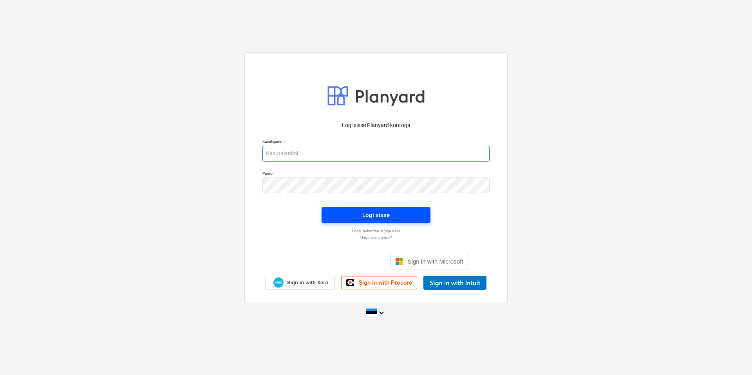
type input "[EMAIL_ADDRESS][DOMAIN_NAME]"
click at [395, 218] on span "Logi sisse" at bounding box center [376, 215] width 90 height 10
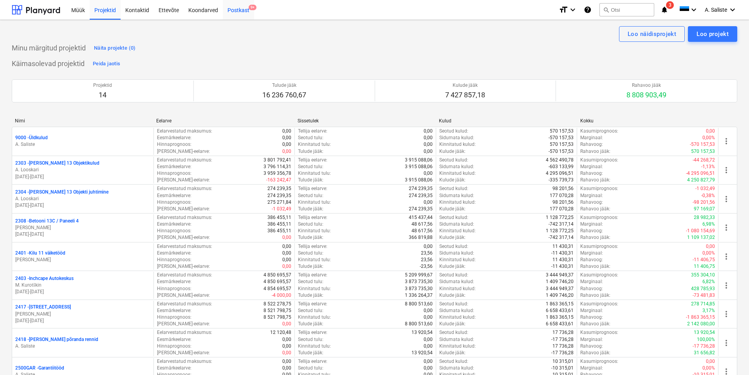
click at [243, 12] on div "Postkast 9+" at bounding box center [238, 10] width 31 height 20
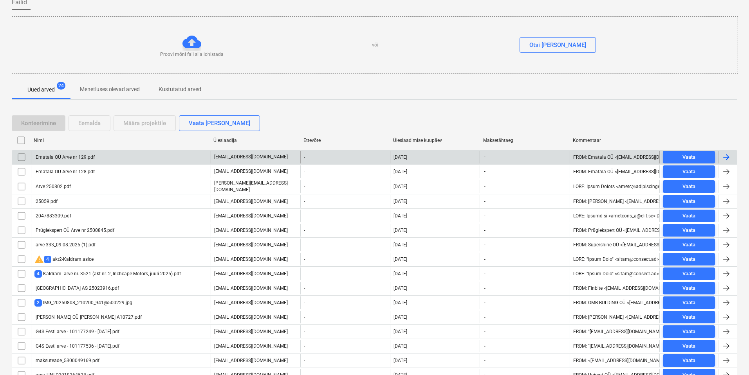
scroll to position [117, 0]
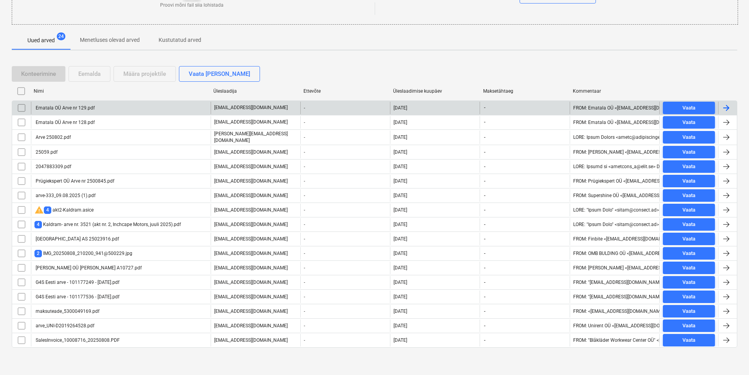
click at [68, 108] on div "Ematala OÜ Arve nr 129.pdf" at bounding box center [64, 107] width 60 height 5
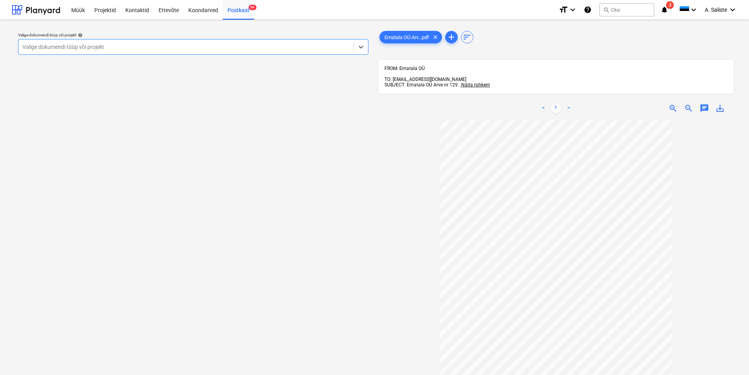
click at [343, 44] on div at bounding box center [185, 47] width 327 height 8
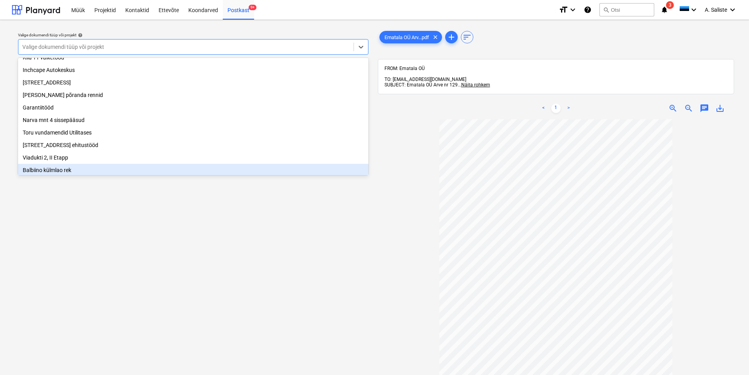
scroll to position [146, 0]
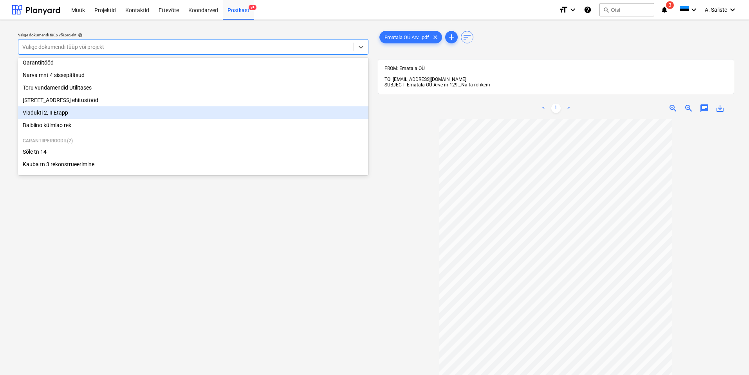
click at [52, 112] on div "Viadukti 2, II Etapp" at bounding box center [193, 112] width 350 height 13
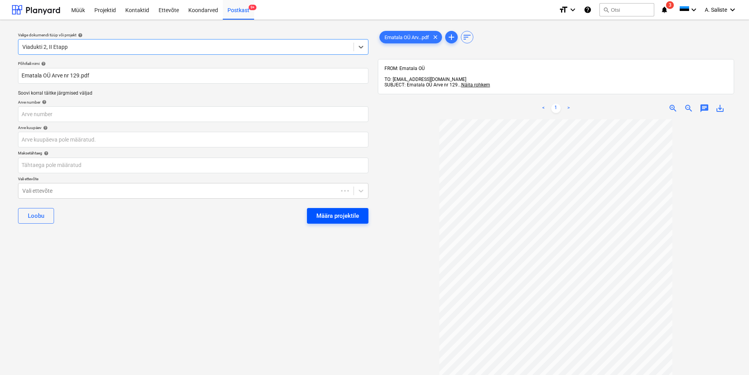
click at [336, 216] on div "Määra projektile" at bounding box center [337, 216] width 43 height 10
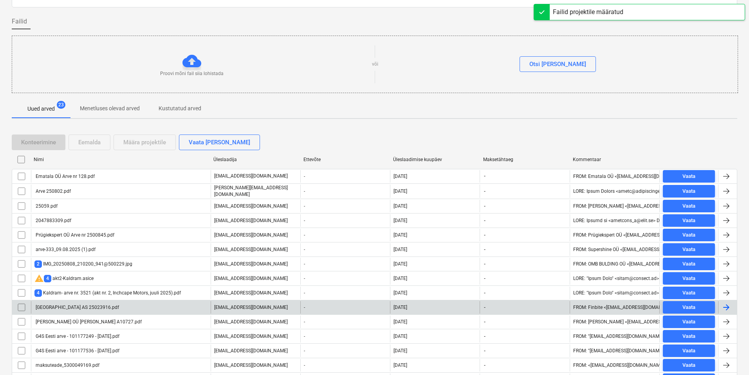
scroll to position [103, 0]
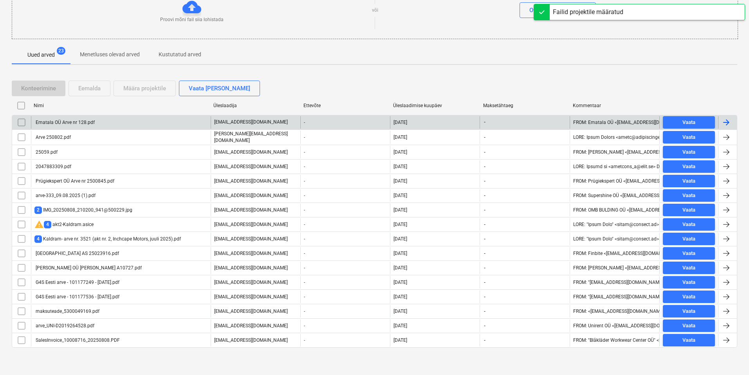
click at [90, 124] on div "Ematala OÜ Arve nr 128.pdf" at bounding box center [64, 122] width 60 height 5
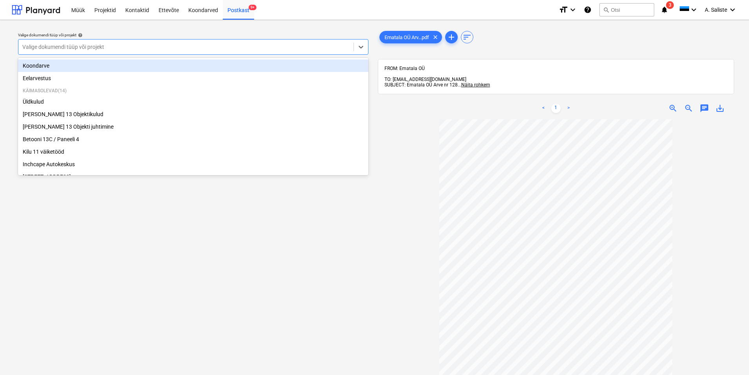
click at [312, 43] on div at bounding box center [185, 47] width 327 height 8
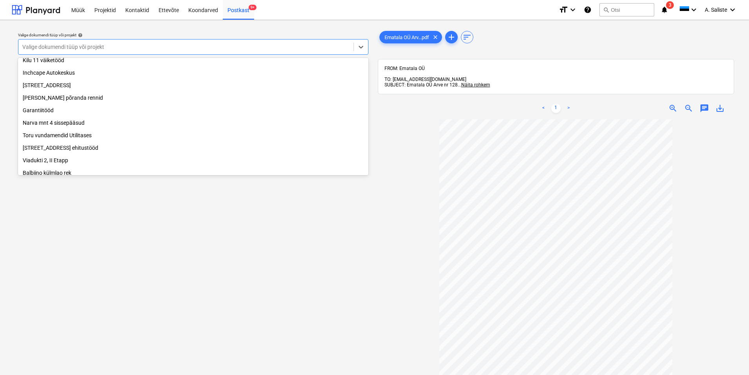
scroll to position [146, 0]
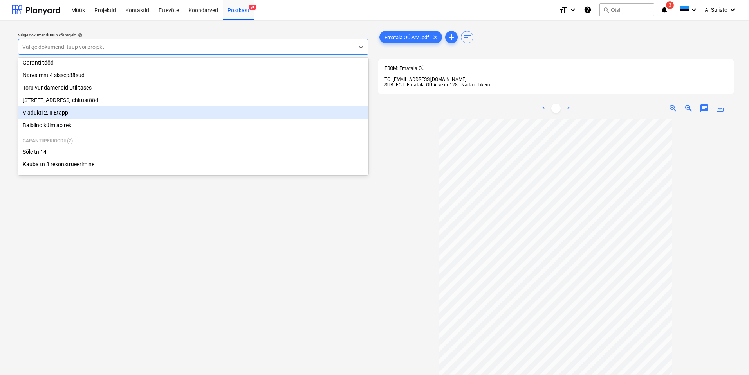
click at [62, 109] on div "Viadukti 2, II Etapp" at bounding box center [193, 112] width 350 height 13
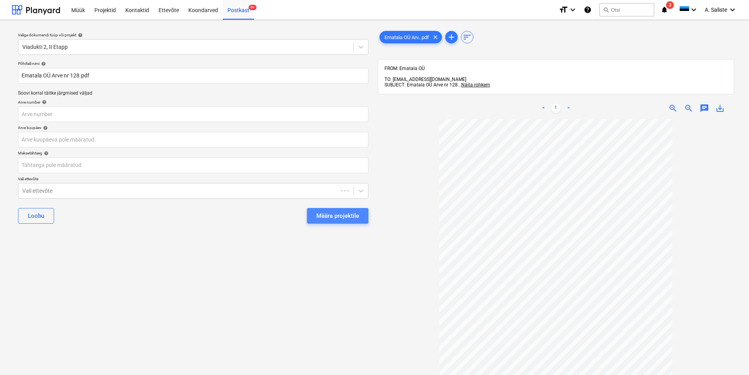
click at [335, 221] on div "Määra projektile" at bounding box center [337, 216] width 43 height 10
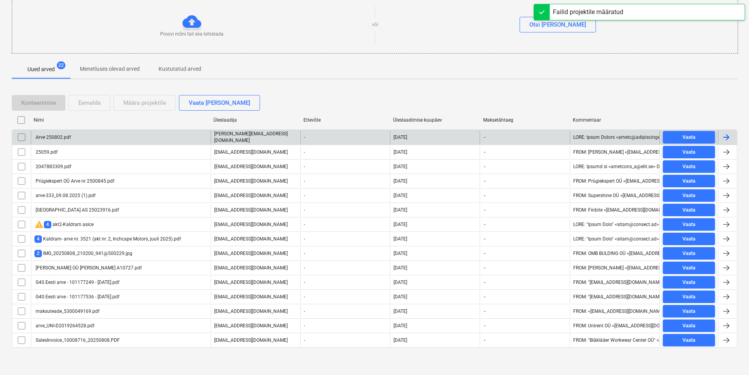
click at [124, 139] on div "Arve 250802.pdf" at bounding box center [121, 137] width 180 height 13
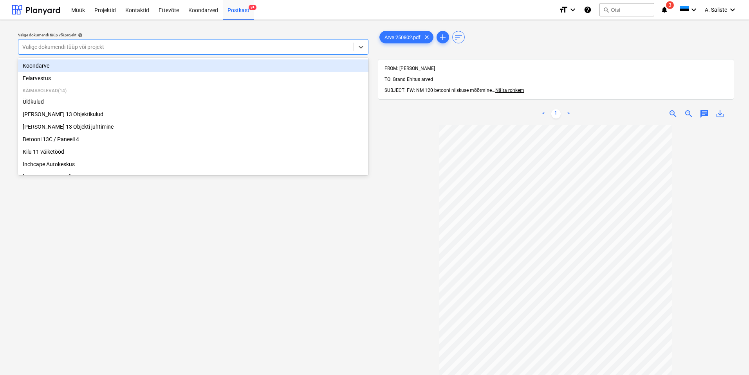
click at [312, 47] on div at bounding box center [185, 47] width 327 height 8
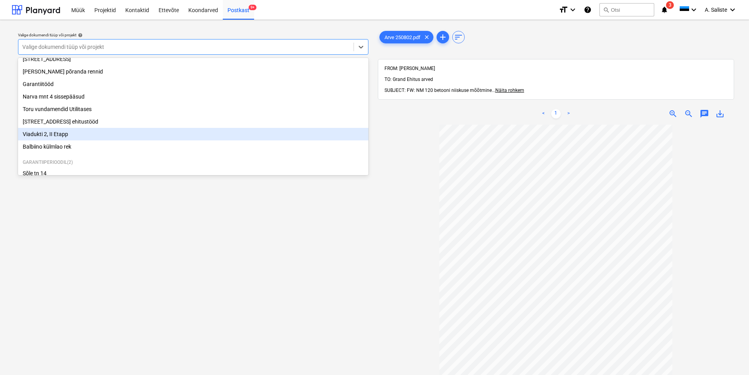
scroll to position [107, 0]
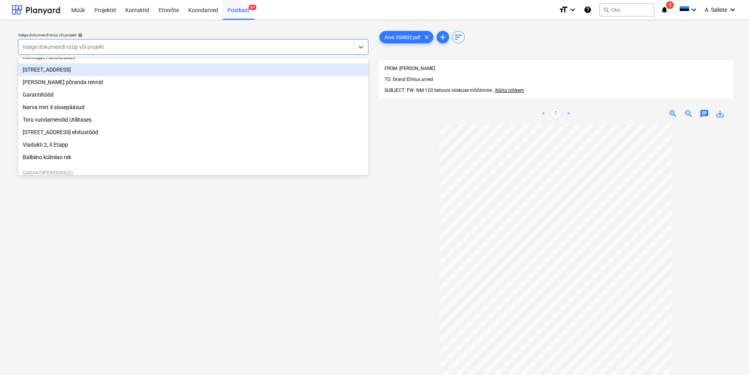
click at [79, 76] on div "[STREET_ADDRESS]" at bounding box center [193, 69] width 350 height 13
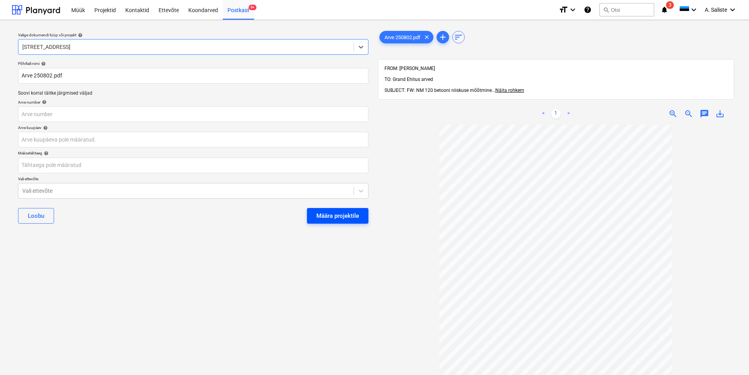
click at [331, 213] on div "Määra projektile" at bounding box center [337, 216] width 43 height 10
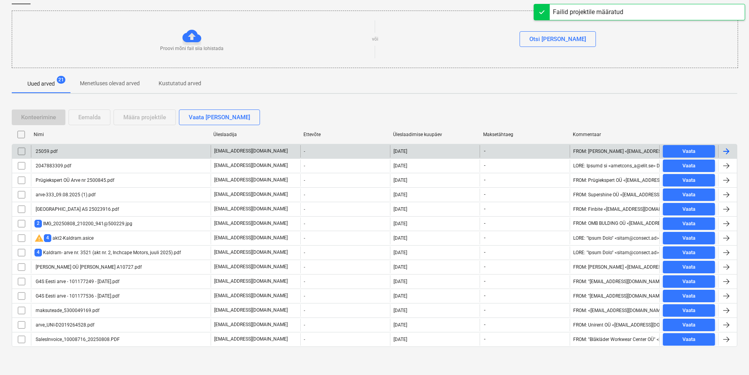
click at [74, 154] on div "25059.pdf" at bounding box center [121, 151] width 180 height 13
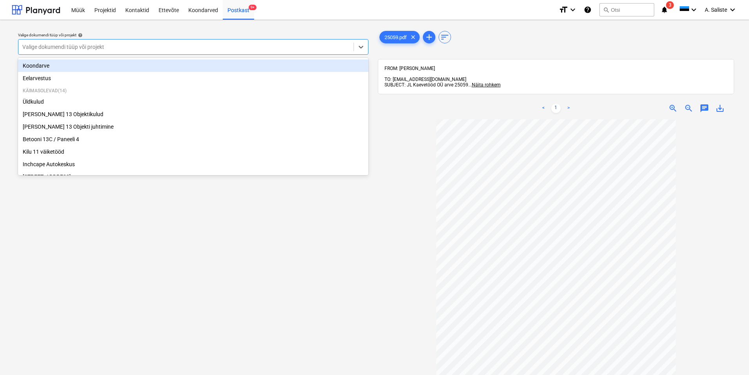
click at [263, 48] on div at bounding box center [185, 47] width 327 height 8
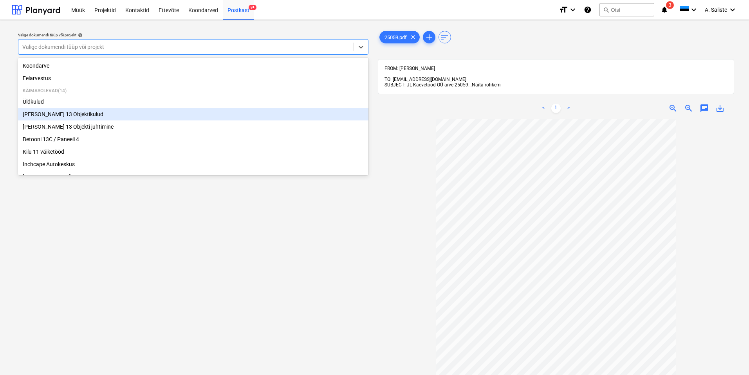
scroll to position [146, 0]
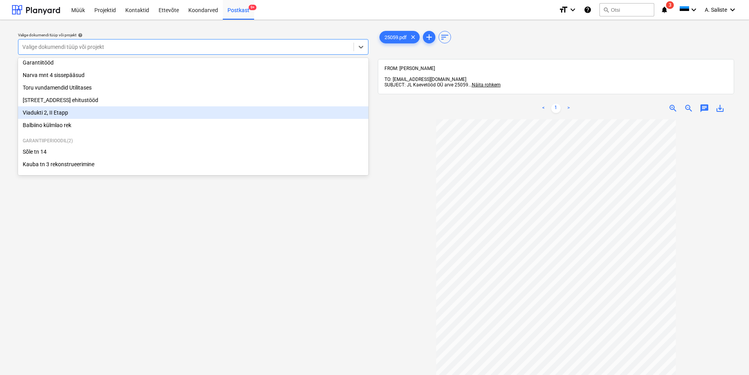
click at [63, 110] on div "Viadukti 2, II Etapp" at bounding box center [193, 112] width 350 height 13
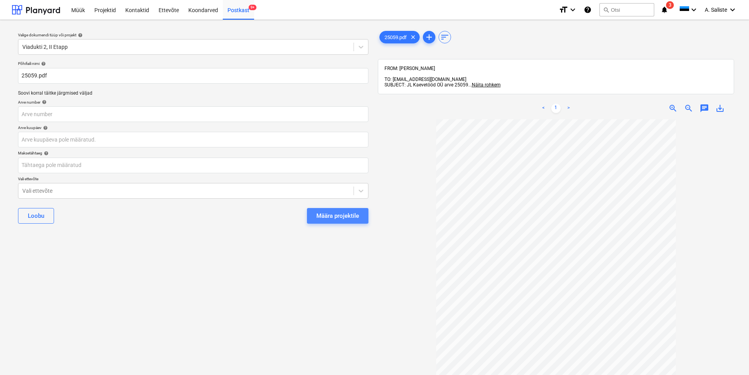
click at [332, 222] on button "Määra projektile" at bounding box center [337, 216] width 61 height 16
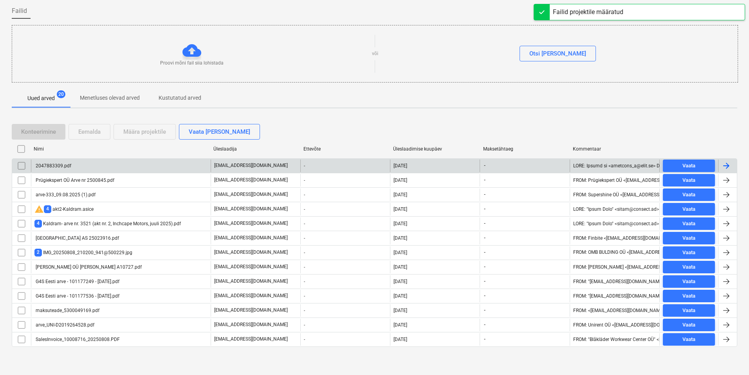
click at [81, 168] on div "2047883309.pdf" at bounding box center [121, 166] width 180 height 13
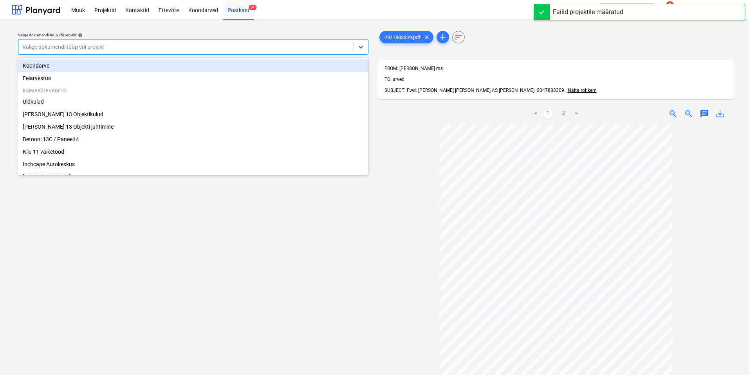
click at [263, 49] on div at bounding box center [185, 47] width 327 height 8
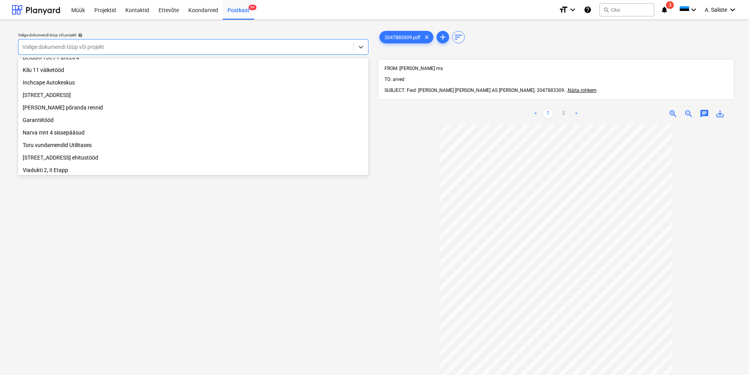
scroll to position [146, 0]
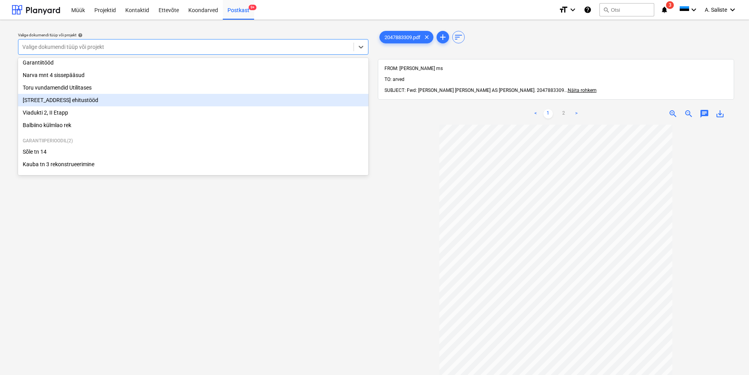
click at [81, 100] on div "[STREET_ADDRESS] ehitustööd" at bounding box center [193, 100] width 350 height 13
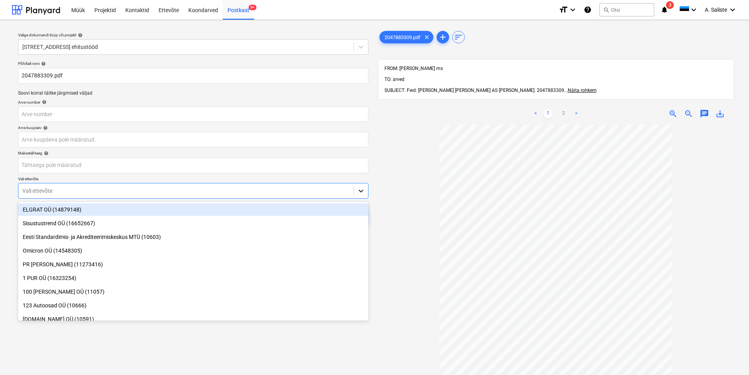
click at [358, 190] on icon at bounding box center [361, 191] width 8 height 8
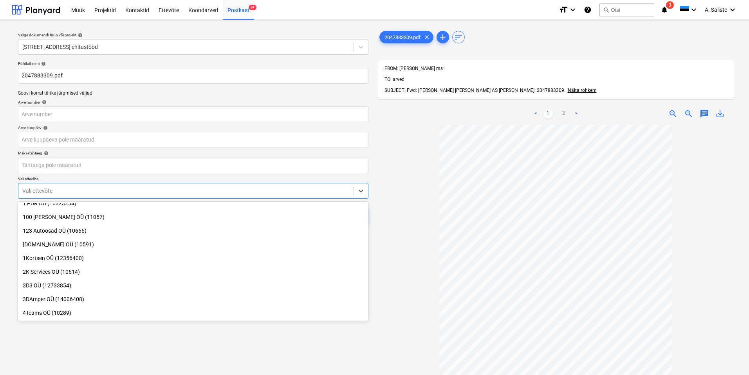
scroll to position [196, 0]
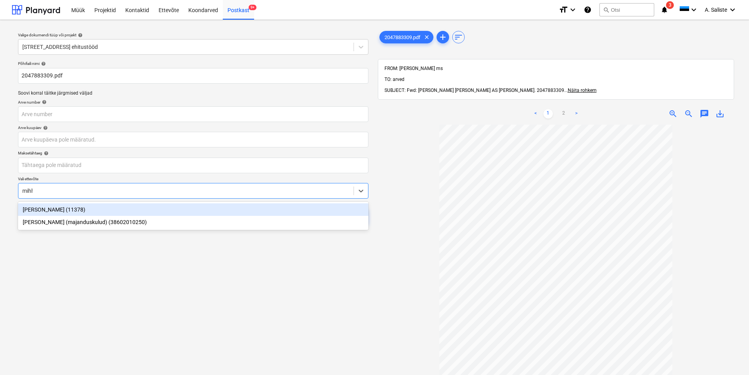
type input "mihha"
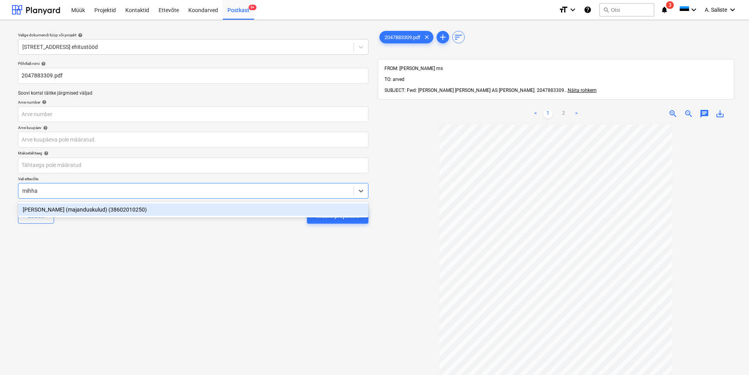
click at [142, 206] on div "[PERSON_NAME] (majanduskulud) (38602010250)" at bounding box center [193, 210] width 350 height 13
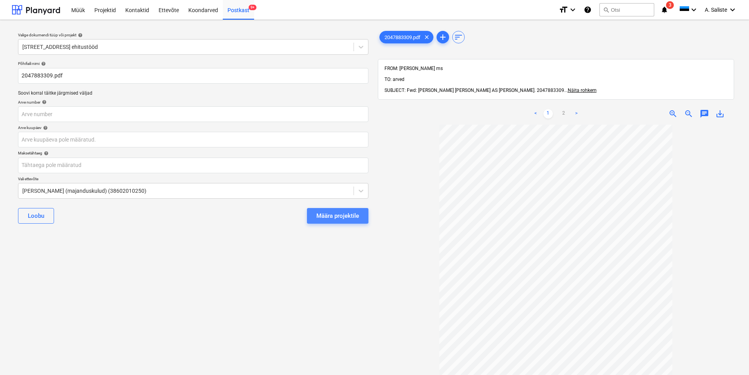
click at [340, 216] on div "Määra projektile" at bounding box center [337, 216] width 43 height 10
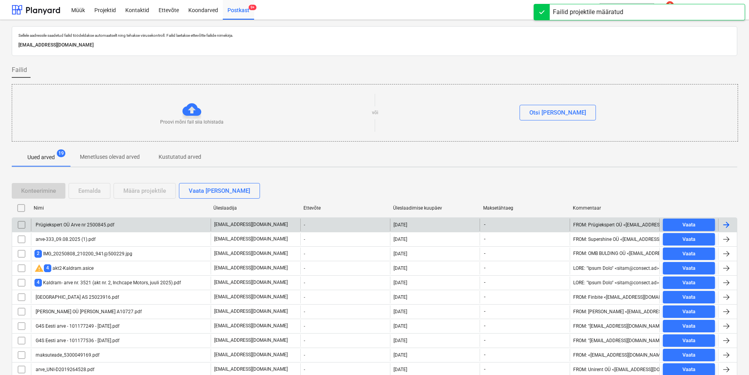
click at [78, 225] on div "Prügiekspert OÜ Arve nr 2500845.pdf" at bounding box center [74, 224] width 80 height 5
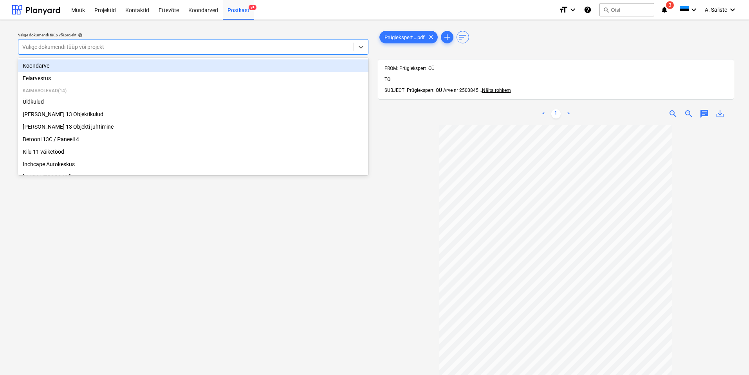
click at [239, 45] on div at bounding box center [185, 47] width 327 height 8
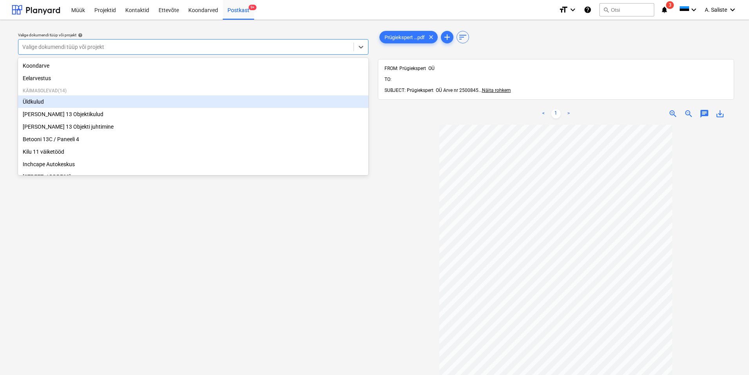
click at [54, 100] on div "Üldkulud" at bounding box center [193, 102] width 350 height 13
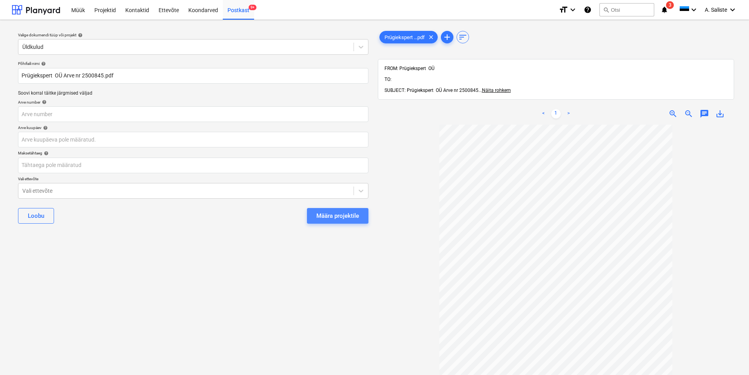
click at [339, 219] on div "Määra projektile" at bounding box center [337, 216] width 43 height 10
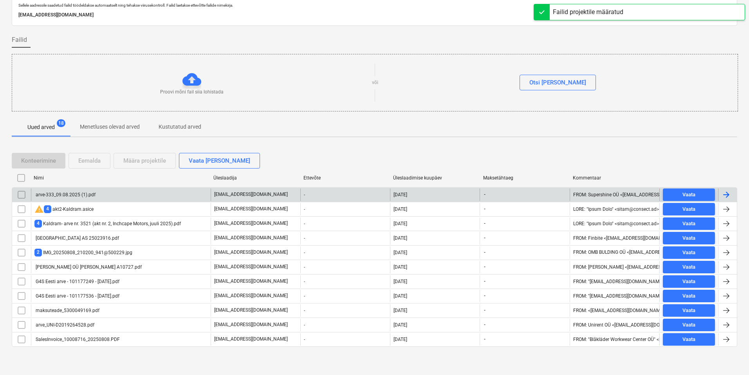
click at [95, 194] on div "arve-333_09.08.2025 (1).pdf" at bounding box center [121, 195] width 180 height 13
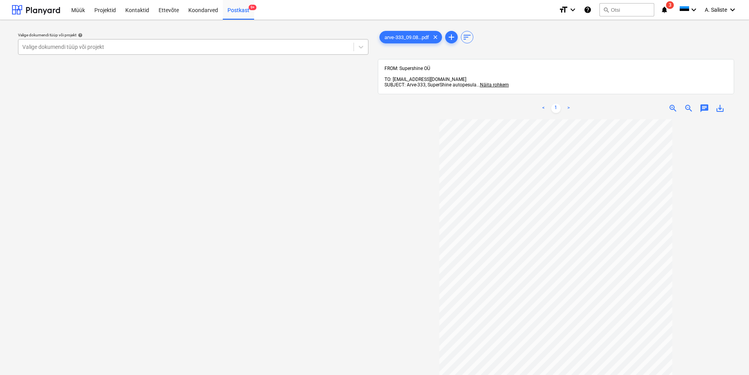
click at [275, 47] on div at bounding box center [185, 47] width 327 height 8
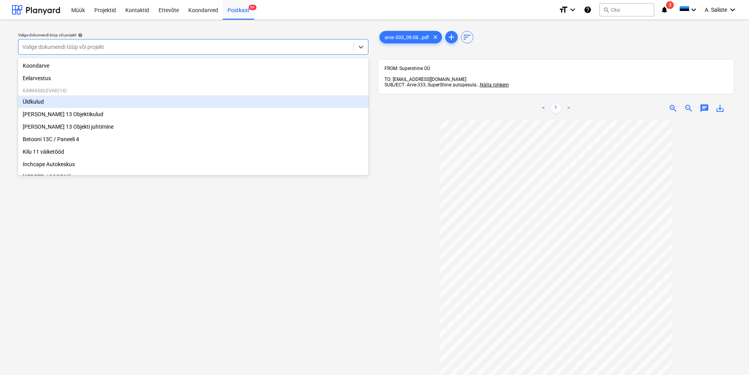
click at [66, 103] on div "Üldkulud" at bounding box center [193, 102] width 350 height 13
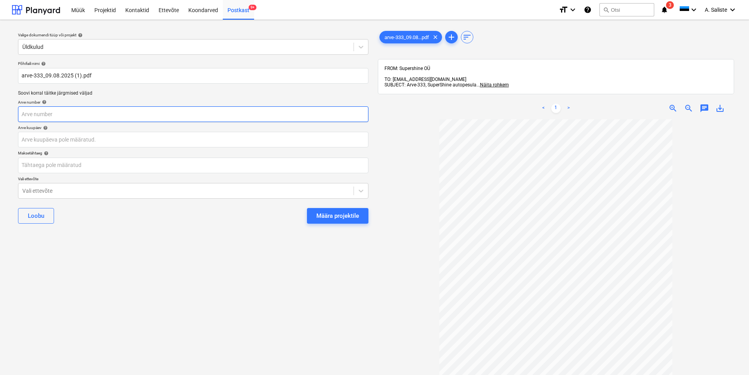
click at [284, 116] on input "text" at bounding box center [193, 114] width 350 height 16
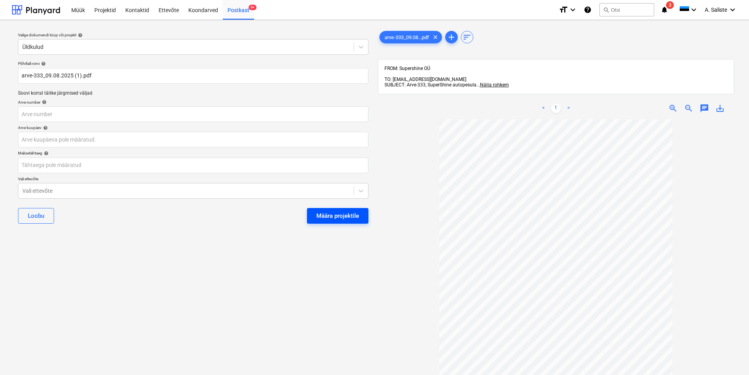
click at [339, 215] on div "Määra projektile" at bounding box center [337, 216] width 43 height 10
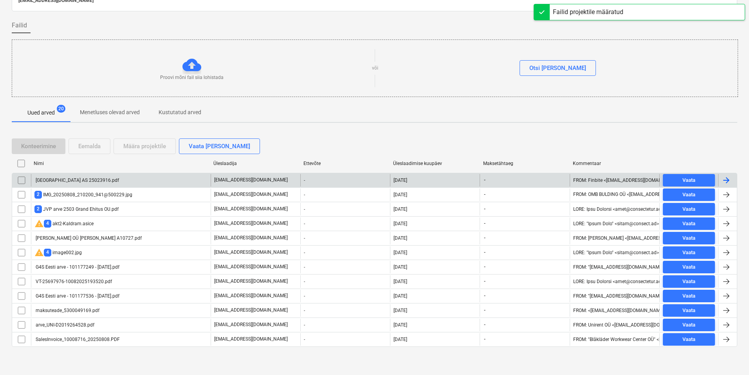
click at [90, 180] on div "[GEOGRAPHIC_DATA] AS 25023916.pdf" at bounding box center [76, 180] width 85 height 5
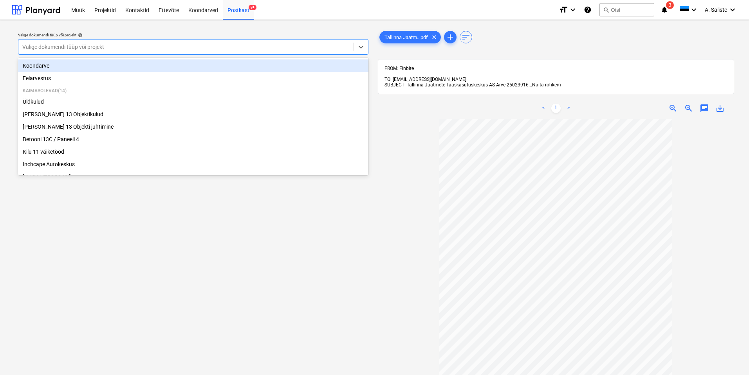
click at [311, 40] on div "Valige dokumendi tüüp või projekt" at bounding box center [193, 47] width 350 height 16
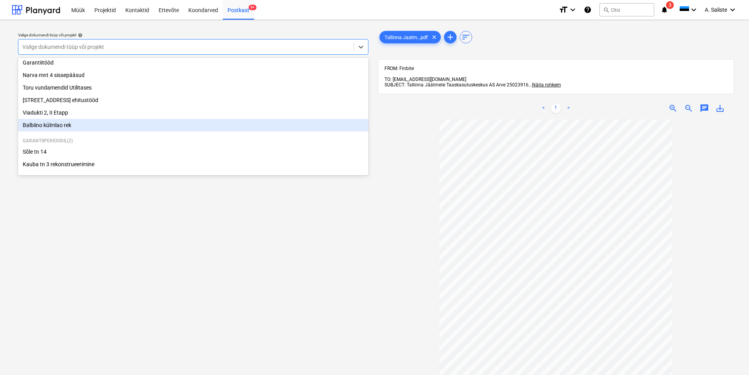
scroll to position [107, 0]
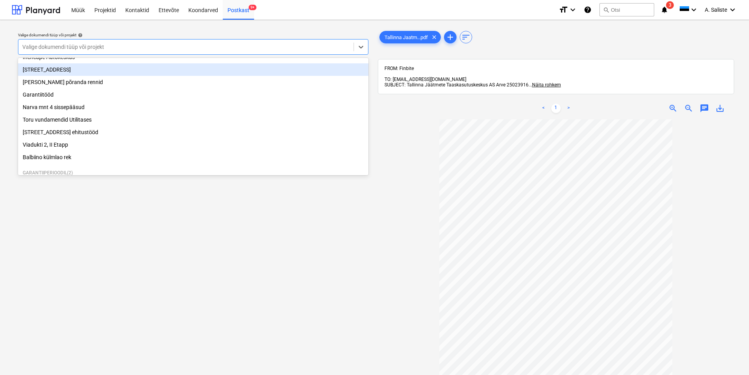
click at [97, 74] on div "[STREET_ADDRESS]" at bounding box center [193, 69] width 350 height 13
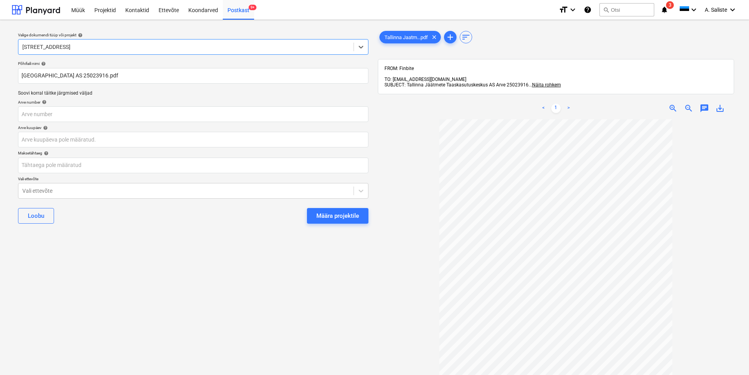
click at [315, 215] on button "Määra projektile" at bounding box center [337, 216] width 61 height 16
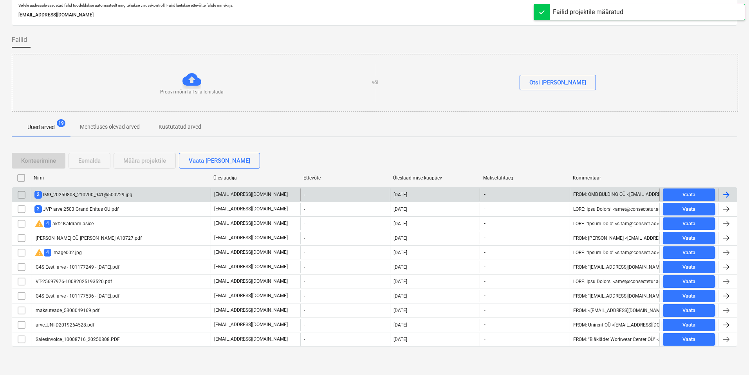
click at [77, 189] on div "2 IMG_20250808_210200_941@500229.jpg" at bounding box center [121, 195] width 180 height 13
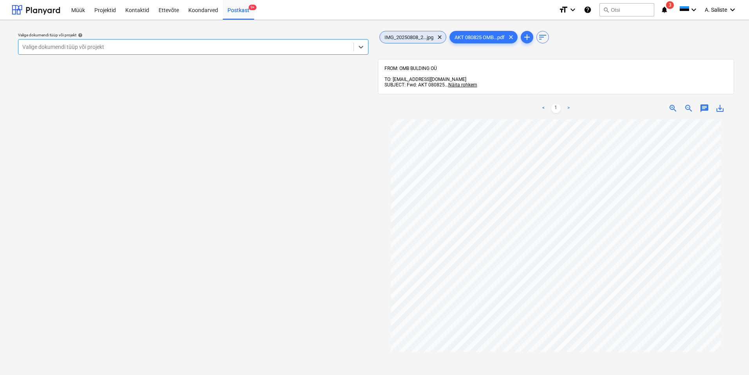
click at [423, 43] on div "IMG_20250808_2...jpg clear" at bounding box center [412, 37] width 67 height 13
click at [498, 38] on span "AKT 080825 OMB...pdf" at bounding box center [480, 37] width 60 height 6
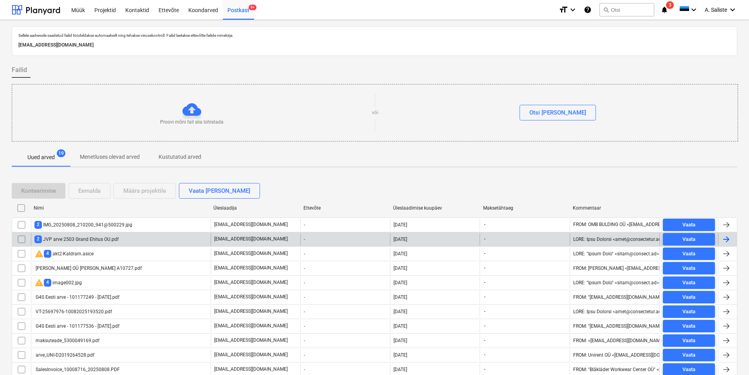
scroll to position [30, 0]
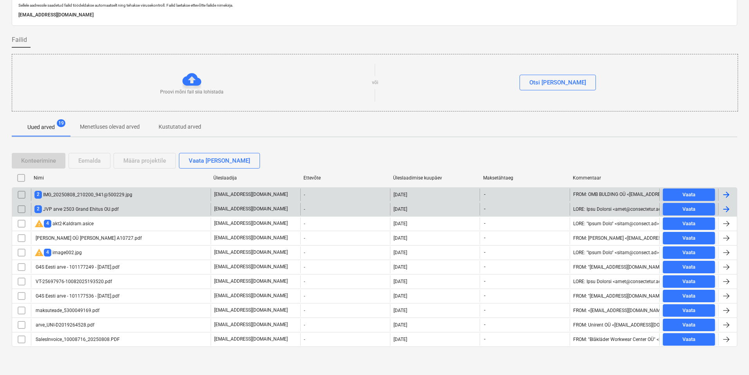
click at [20, 192] on input "checkbox" at bounding box center [21, 195] width 13 height 13
click at [97, 162] on div "Eemalda" at bounding box center [89, 161] width 22 height 10
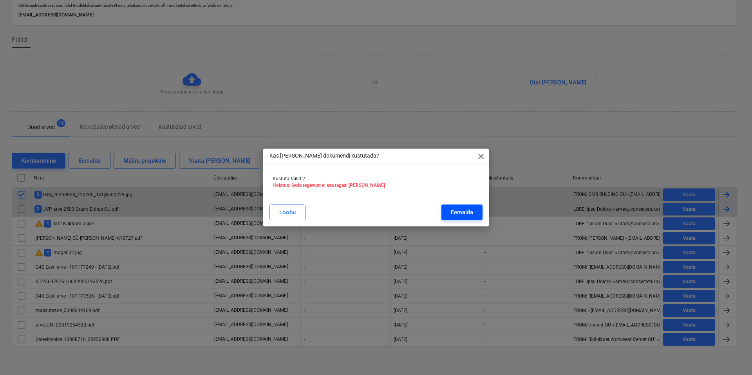
click at [451, 215] on div "Eemalda" at bounding box center [462, 212] width 22 height 10
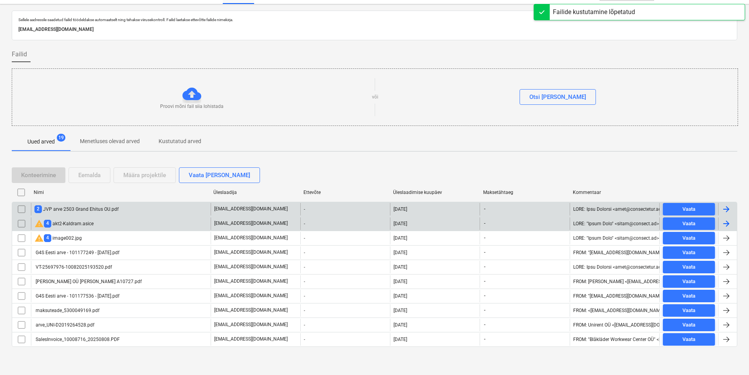
scroll to position [16, 0]
click at [68, 211] on div "2 JVP arve 2503 Grand Ehitus OU.pdf" at bounding box center [76, 209] width 84 height 7
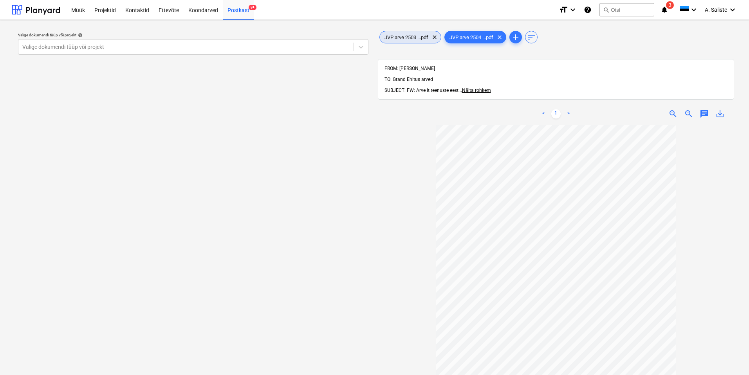
click at [415, 34] on div "JVP arve 2503 ...pdf clear" at bounding box center [410, 37] width 62 height 13
click at [504, 38] on span "clear" at bounding box center [499, 36] width 9 height 9
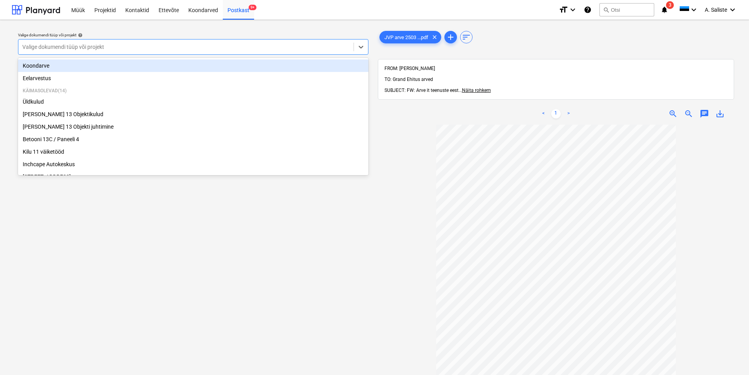
click at [326, 48] on div at bounding box center [185, 47] width 327 height 8
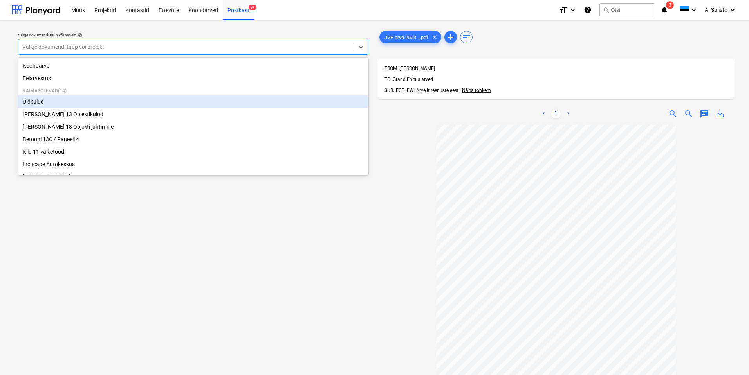
click at [77, 103] on div "Üldkulud" at bounding box center [193, 102] width 350 height 13
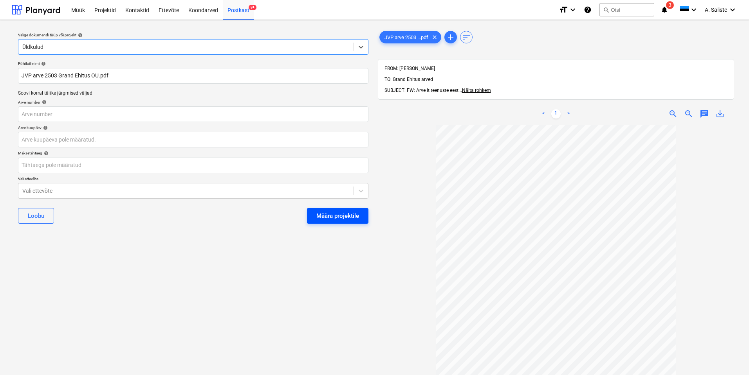
click at [352, 217] on div "Määra projektile" at bounding box center [337, 216] width 43 height 10
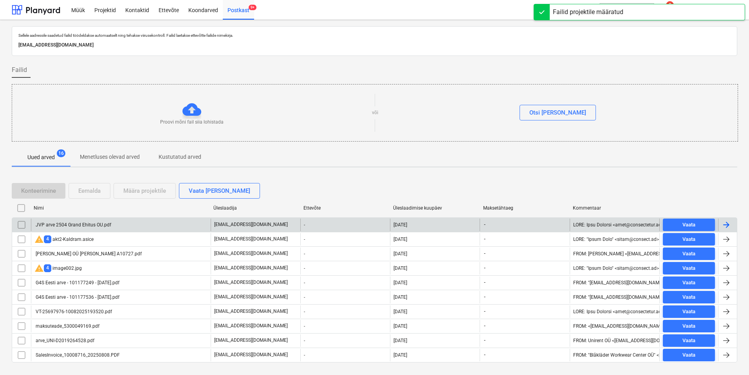
click at [79, 228] on div "JVP arve 2504 Grand Ehitus OU.pdf" at bounding box center [121, 225] width 180 height 13
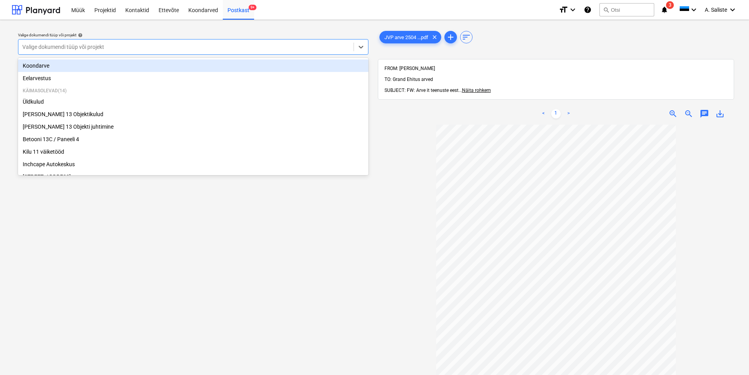
click at [325, 41] on div "Valige dokumendi tüüp või projekt" at bounding box center [185, 46] width 335 height 11
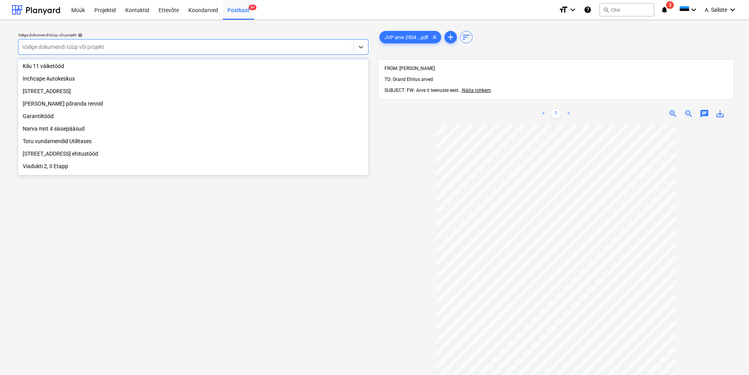
scroll to position [146, 0]
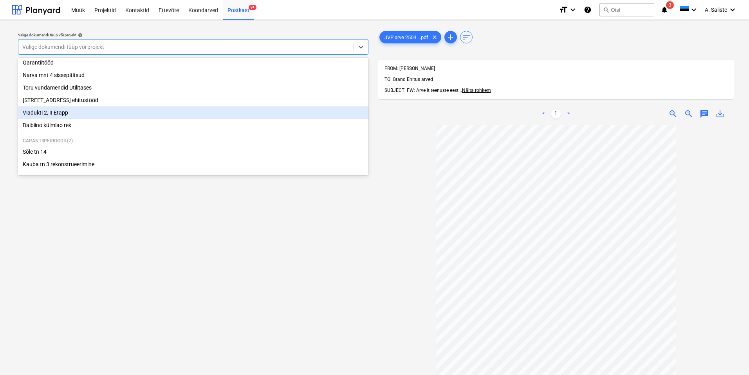
click at [68, 110] on div "Viadukti 2, II Etapp" at bounding box center [193, 112] width 350 height 13
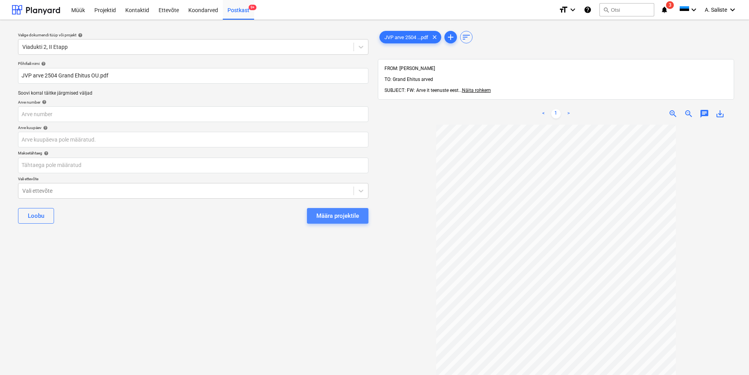
click at [345, 216] on div "Määra projektile" at bounding box center [337, 216] width 43 height 10
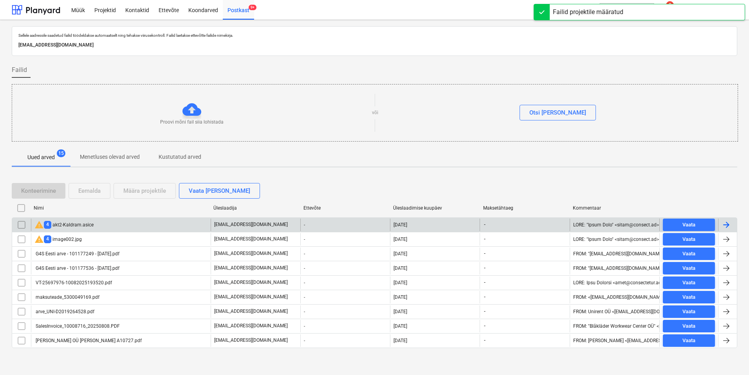
click at [84, 226] on div "warning 4 akt2-Kaldram.asice" at bounding box center [63, 224] width 59 height 9
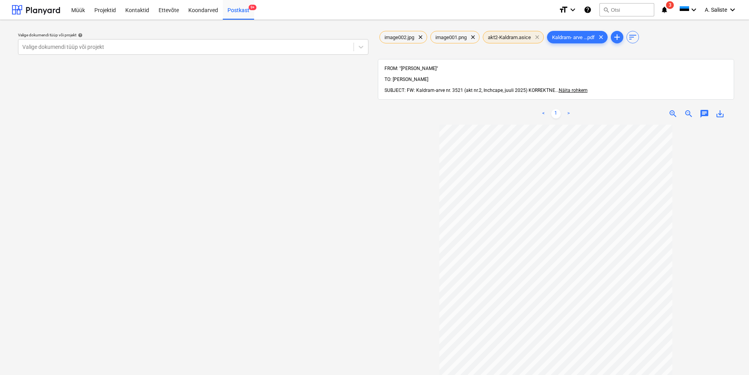
click at [539, 37] on span "clear" at bounding box center [536, 36] width 9 height 9
click at [473, 37] on span "clear" at bounding box center [472, 36] width 9 height 9
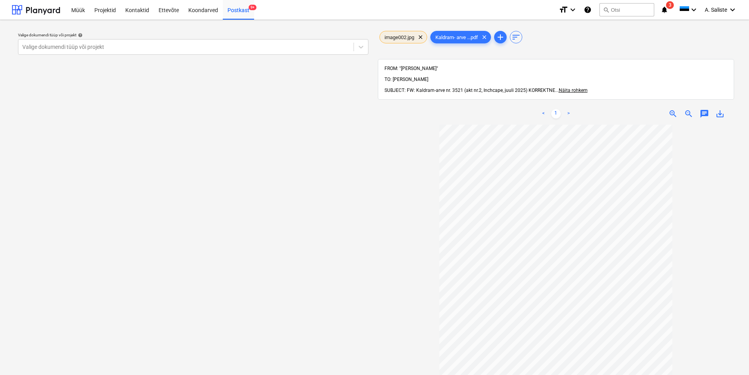
drag, startPoint x: 420, startPoint y: 36, endPoint x: 380, endPoint y: 45, distance: 41.7
click at [420, 36] on span "clear" at bounding box center [420, 36] width 9 height 9
click at [289, 46] on div at bounding box center [185, 47] width 327 height 8
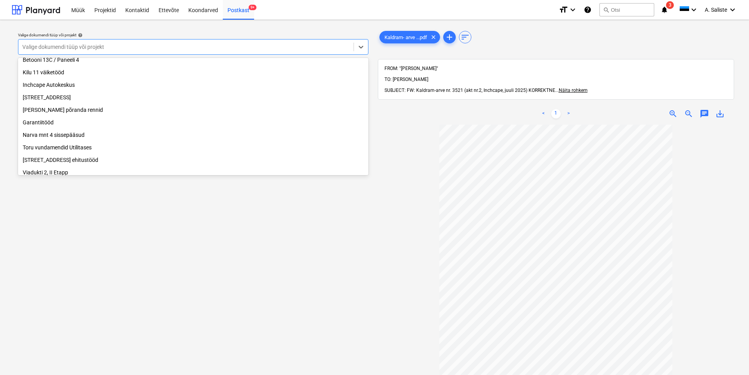
scroll to position [68, 0]
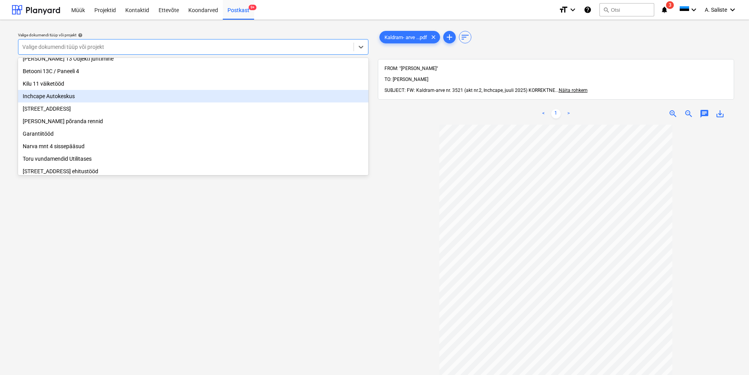
click at [77, 103] on div "Inchcape Autokeskus" at bounding box center [193, 96] width 350 height 13
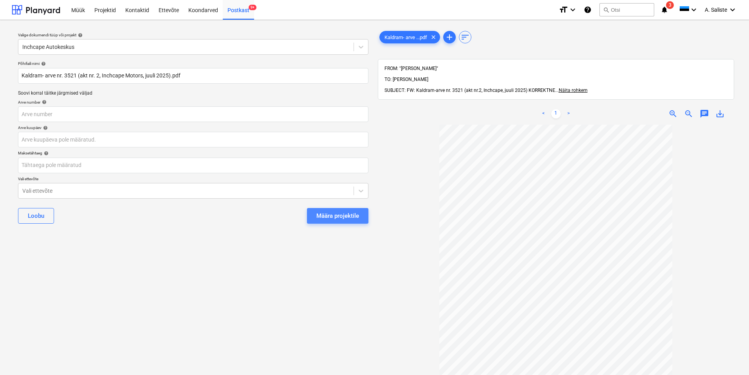
click at [319, 211] on div "Määra projektile" at bounding box center [337, 216] width 43 height 10
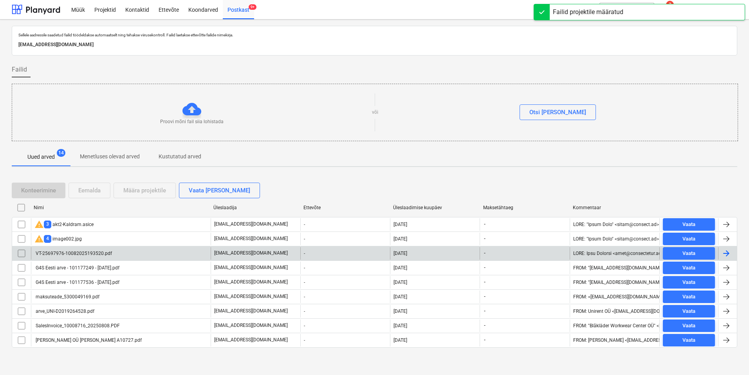
scroll to position [1, 0]
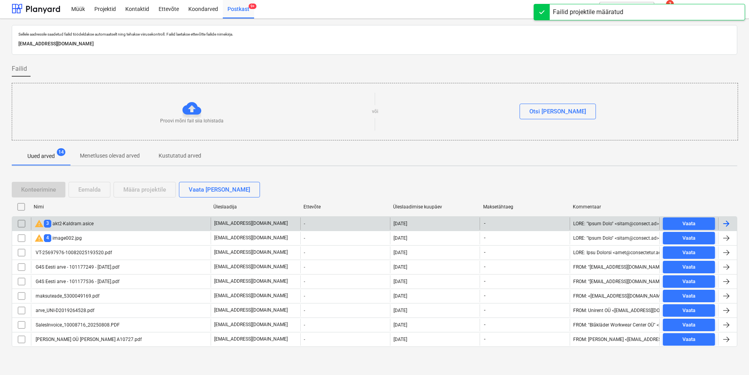
click at [20, 221] on input "checkbox" at bounding box center [21, 224] width 13 height 13
click at [101, 193] on button "Eemalda" at bounding box center [90, 190] width 42 height 16
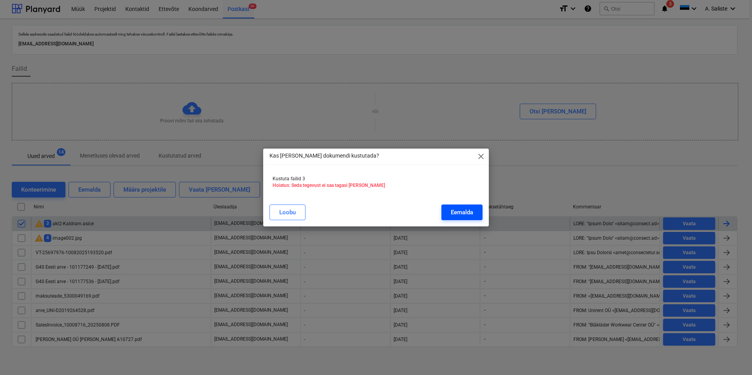
click at [458, 209] on div "Eemalda" at bounding box center [462, 212] width 22 height 10
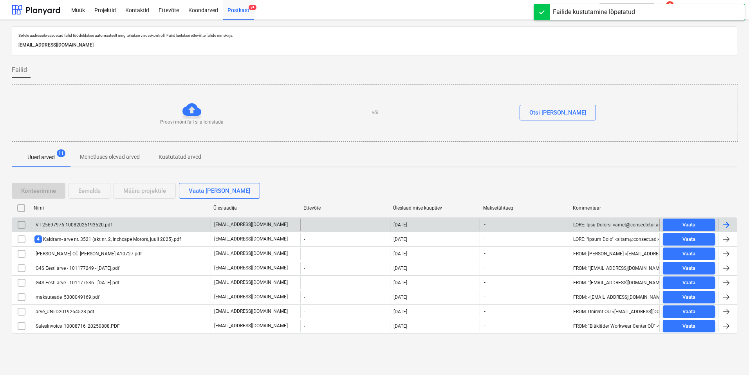
scroll to position [0, 0]
click at [95, 226] on div "VT-25697976-10082025193520.pdf" at bounding box center [73, 224] width 78 height 5
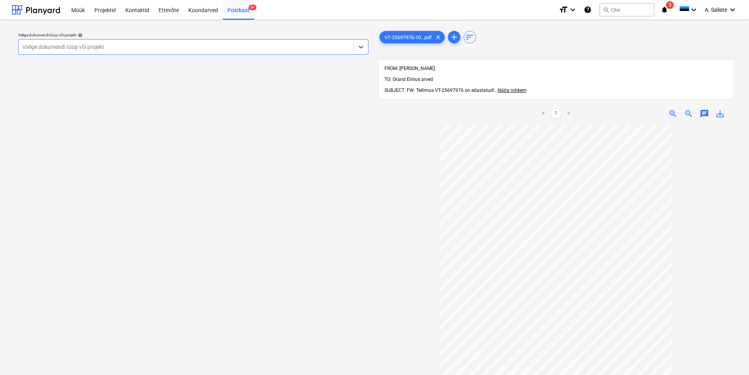
click at [289, 46] on div at bounding box center [185, 47] width 327 height 8
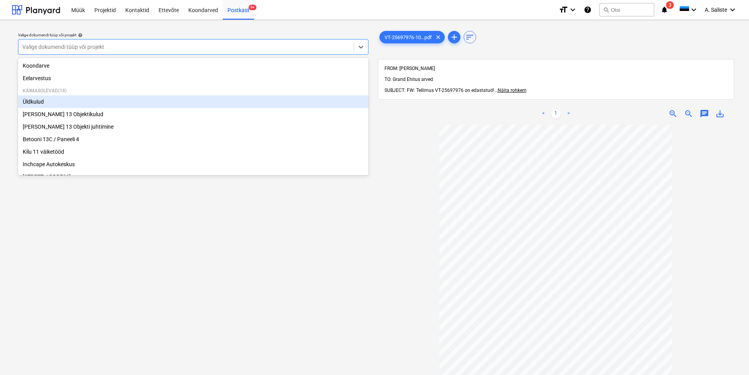
click at [60, 102] on div "Üldkulud" at bounding box center [193, 102] width 350 height 13
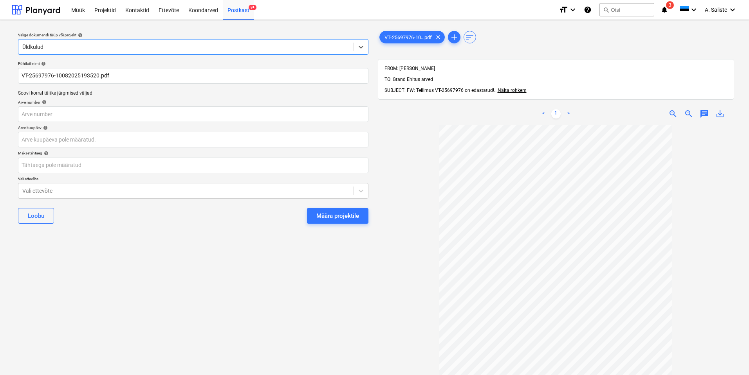
click at [338, 211] on div "Määra projektile" at bounding box center [337, 216] width 43 height 10
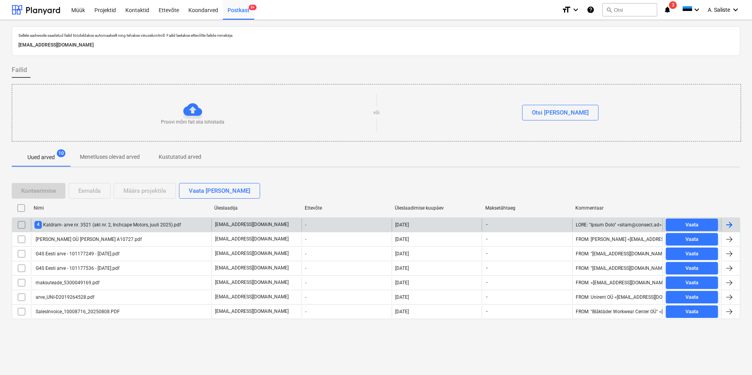
click at [90, 224] on div "4 Kaldram- arve nr. 3521 (akt nr. 2, Inchcape Motors, juuli 2025).pdf" at bounding box center [107, 224] width 146 height 7
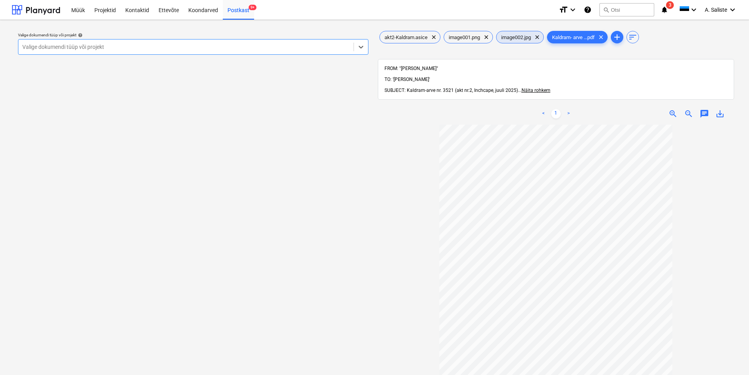
drag, startPoint x: 539, startPoint y: 37, endPoint x: 523, endPoint y: 37, distance: 16.1
click at [538, 37] on span "clear" at bounding box center [536, 36] width 9 height 9
click at [487, 36] on span "clear" at bounding box center [486, 36] width 9 height 9
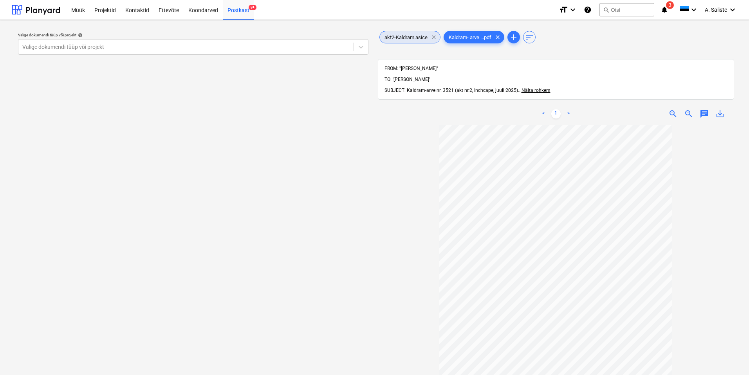
click at [435, 38] on span "clear" at bounding box center [433, 36] width 9 height 9
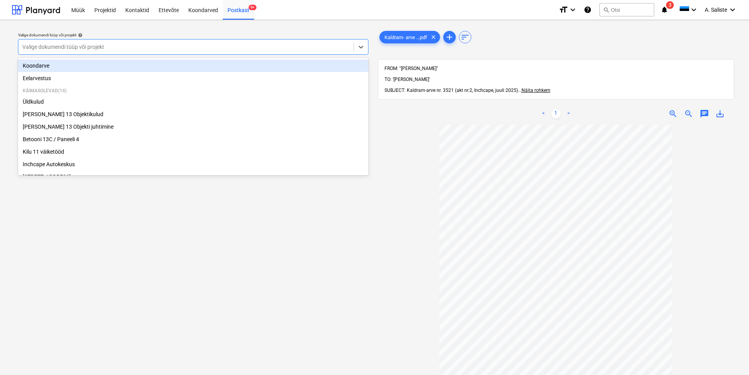
click at [322, 50] on div at bounding box center [185, 47] width 327 height 8
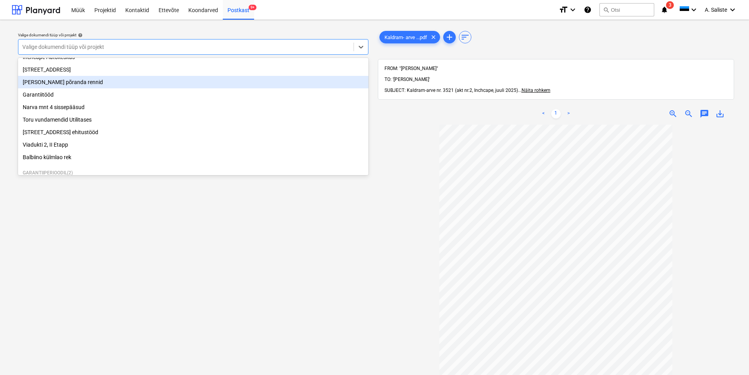
scroll to position [68, 0]
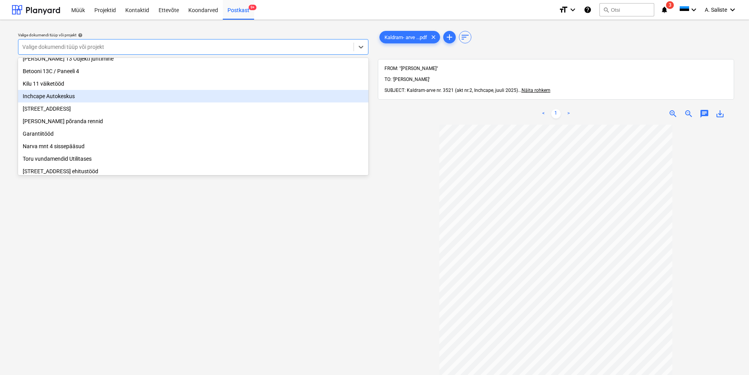
click at [71, 103] on div "Inchcape Autokeskus" at bounding box center [193, 96] width 350 height 13
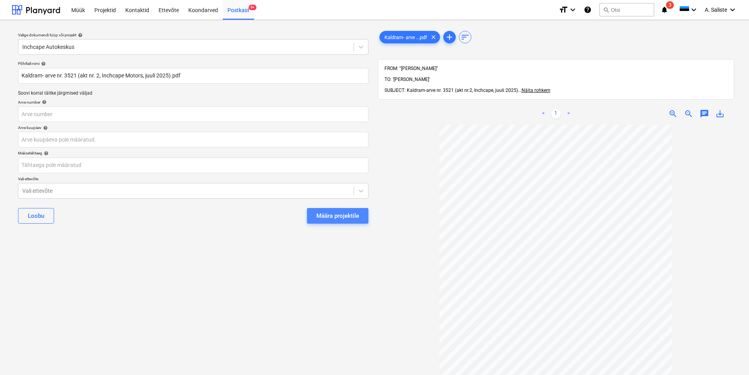
click at [334, 218] on div "Määra projektile" at bounding box center [337, 216] width 43 height 10
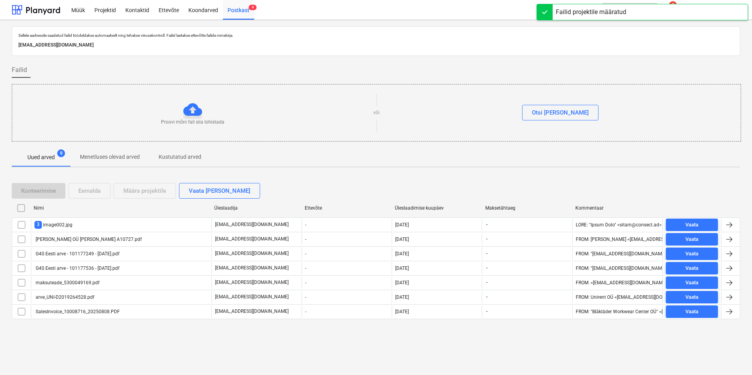
drag, startPoint x: 23, startPoint y: 227, endPoint x: 34, endPoint y: 216, distance: 16.1
click at [23, 227] on input "checkbox" at bounding box center [21, 225] width 13 height 13
click at [86, 194] on div "Eemalda" at bounding box center [89, 191] width 22 height 10
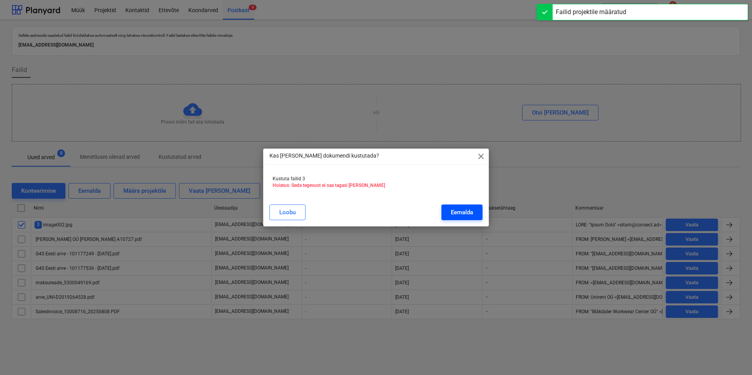
click at [454, 208] on div "Eemalda" at bounding box center [462, 212] width 22 height 10
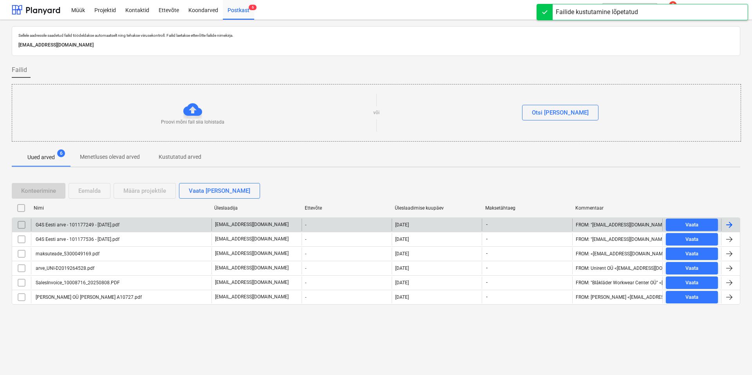
click at [96, 224] on div "G4S Eesti arve - 101177249 - [DATE].pdf" at bounding box center [76, 224] width 85 height 5
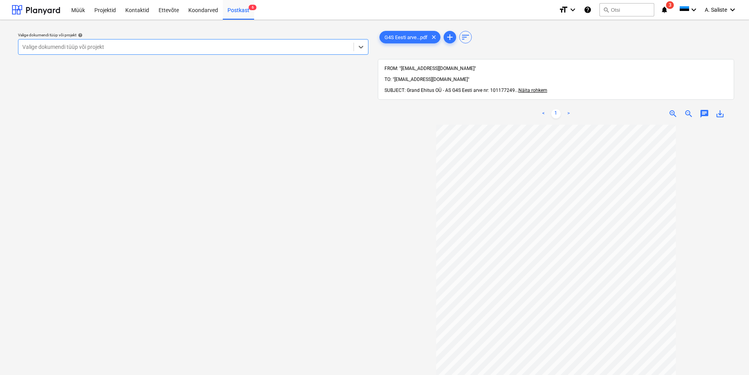
click at [346, 44] on div at bounding box center [185, 47] width 327 height 8
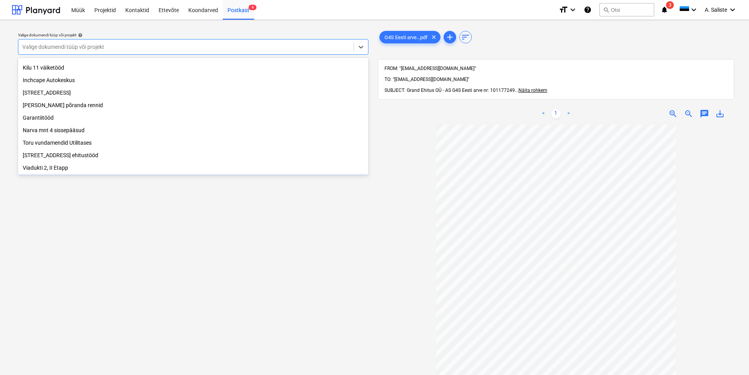
scroll to position [68, 0]
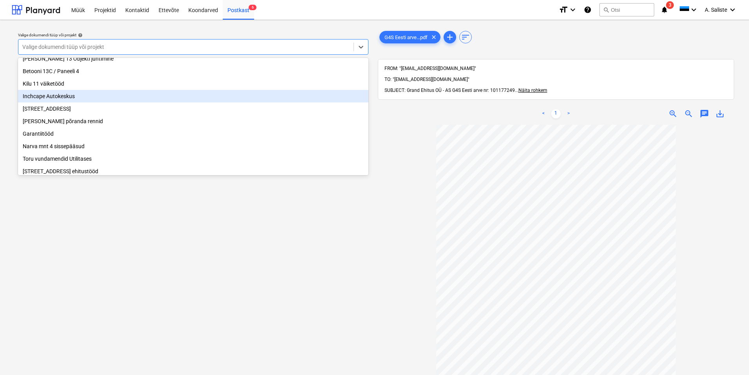
click at [71, 99] on div "Inchcape Autokeskus" at bounding box center [193, 96] width 350 height 13
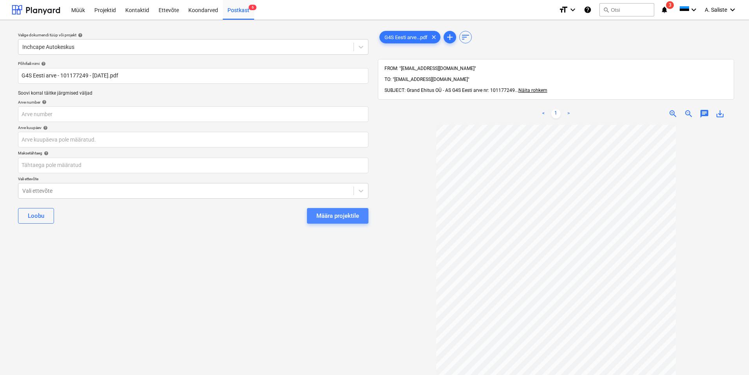
click at [344, 215] on div "Määra projektile" at bounding box center [337, 216] width 43 height 10
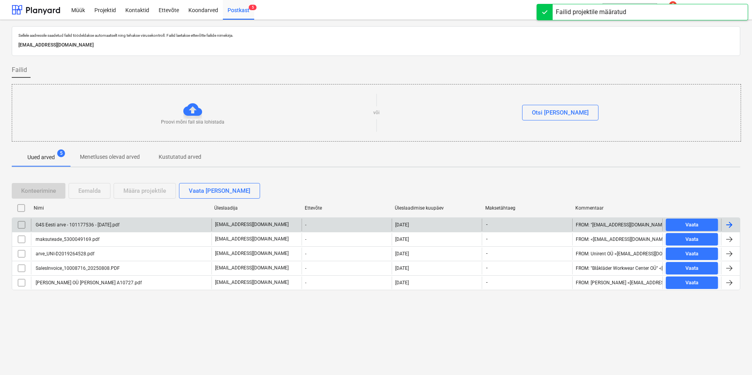
click at [103, 224] on div "G4S Eesti arve - 101177536 - [DATE].pdf" at bounding box center [76, 224] width 85 height 5
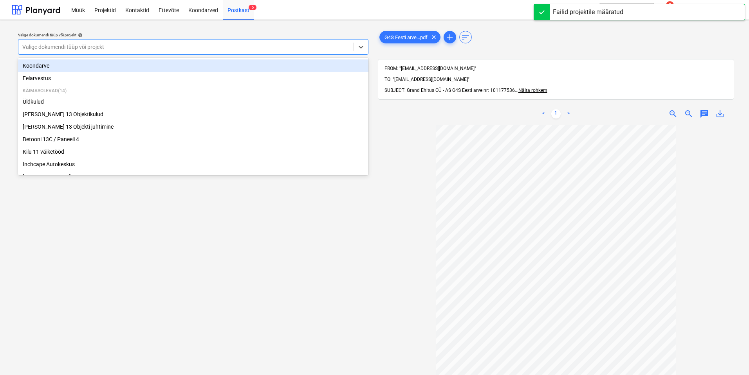
click at [260, 51] on div "Valige dokumendi tüüp või projekt" at bounding box center [185, 46] width 335 height 11
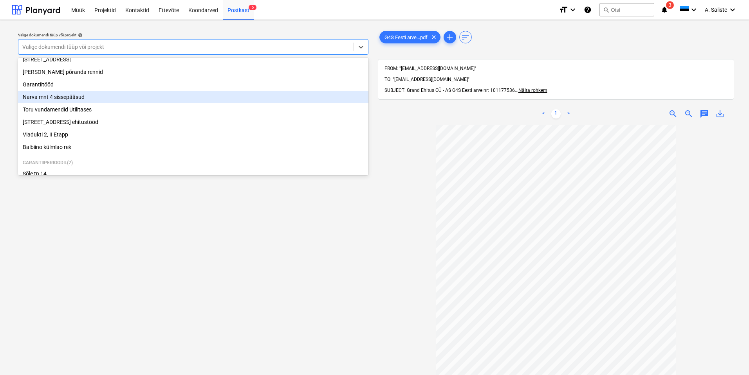
scroll to position [78, 0]
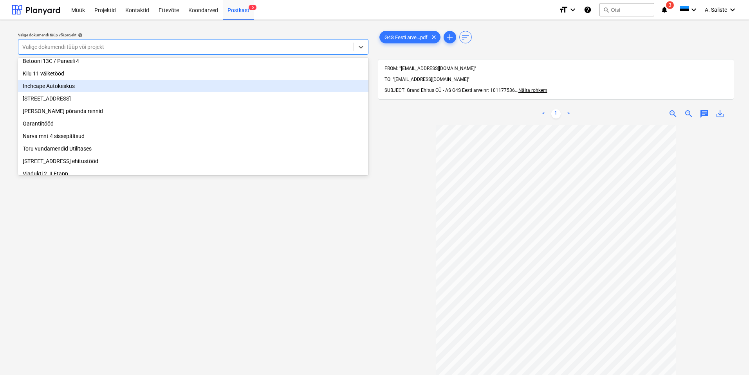
click at [51, 90] on div "Inchcape Autokeskus" at bounding box center [193, 86] width 350 height 13
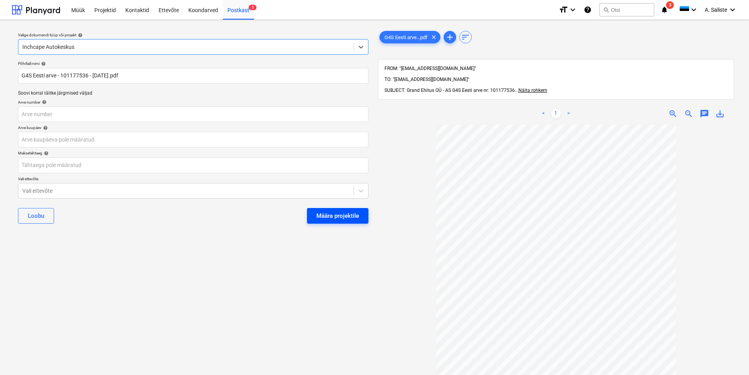
click at [338, 217] on div "Määra projektile" at bounding box center [337, 216] width 43 height 10
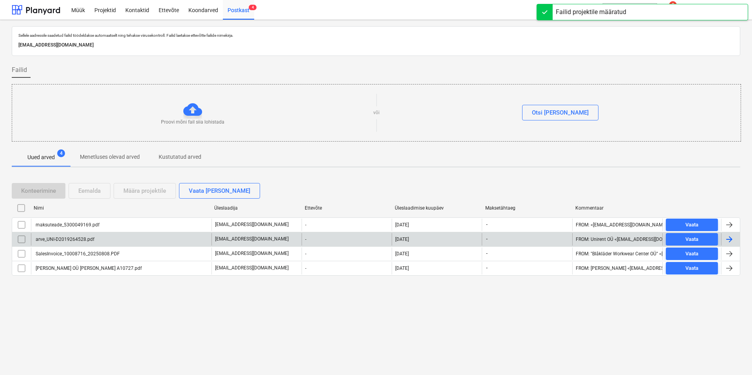
click at [82, 241] on div "arve_UNI-D2019264528.pdf" at bounding box center [64, 239] width 60 height 5
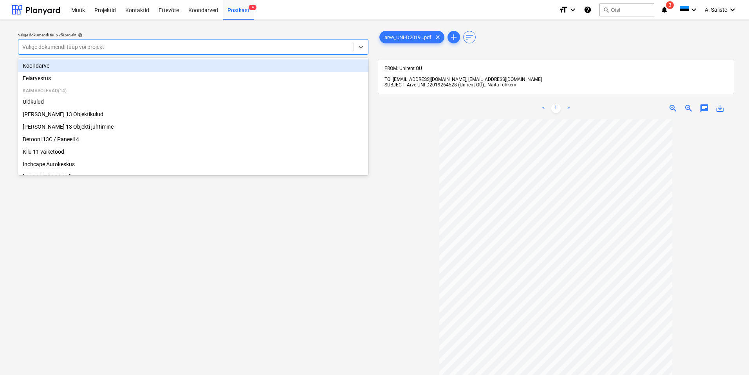
drag, startPoint x: 254, startPoint y: 45, endPoint x: 116, endPoint y: 92, distance: 146.2
click at [250, 45] on div at bounding box center [185, 47] width 327 height 8
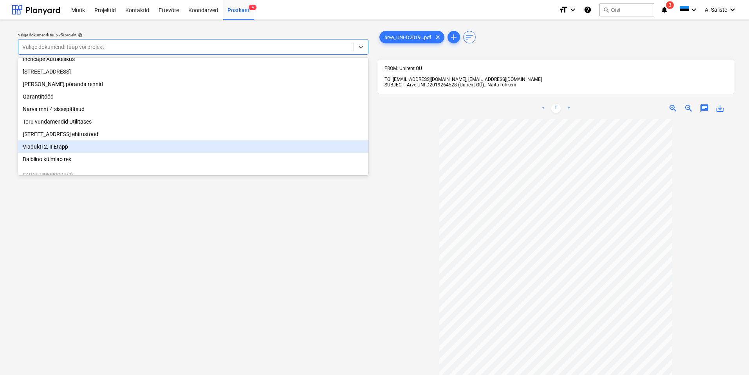
scroll to position [146, 0]
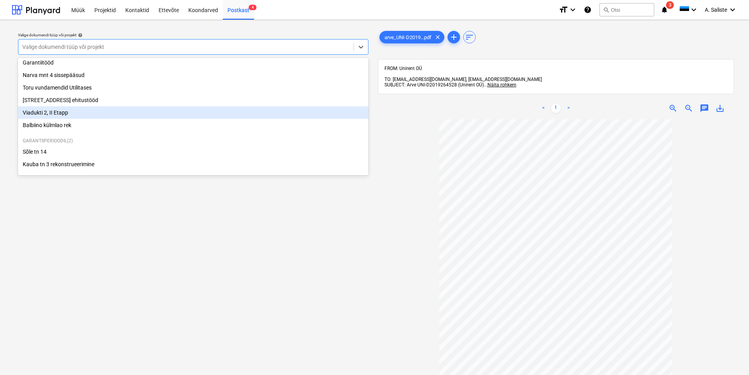
click at [81, 111] on div "Viadukti 2, II Etapp" at bounding box center [193, 112] width 350 height 13
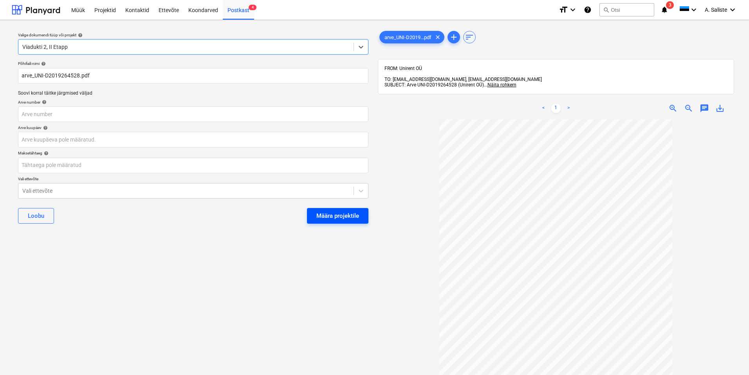
click at [326, 215] on div "Määra projektile" at bounding box center [337, 216] width 43 height 10
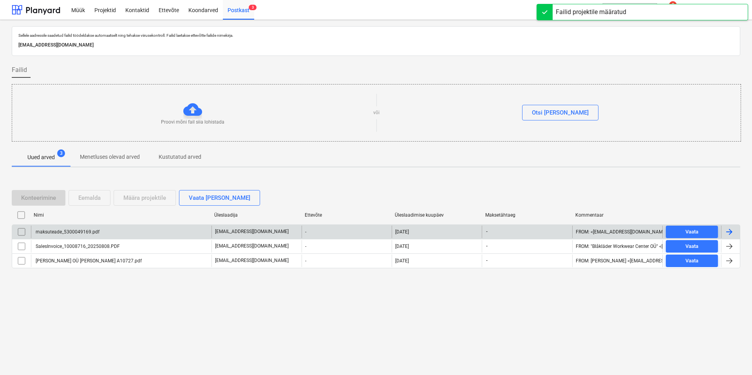
click at [72, 232] on div "maksuteade_5300049169.pdf" at bounding box center [66, 231] width 65 height 5
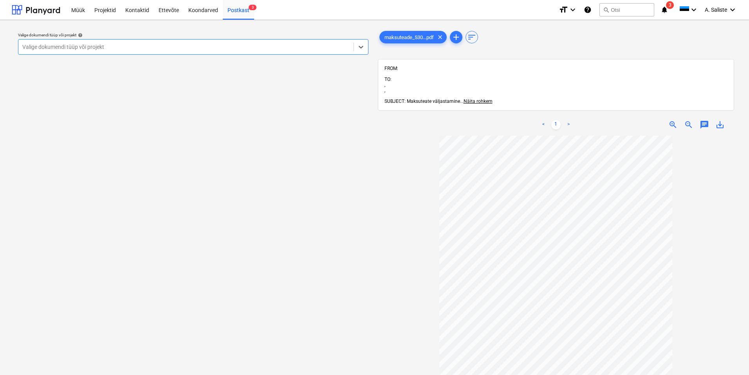
click at [261, 43] on div at bounding box center [185, 47] width 327 height 8
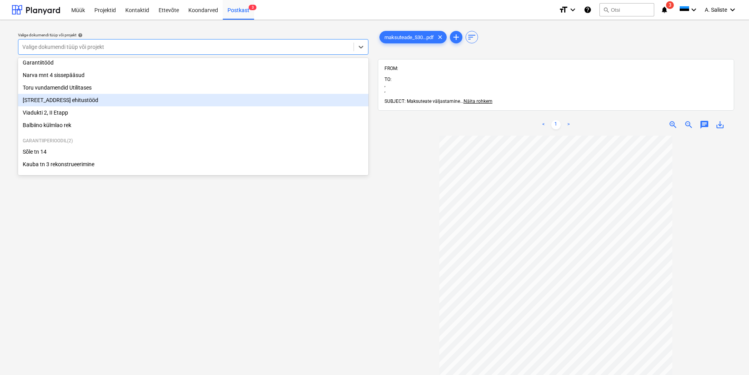
scroll to position [107, 0]
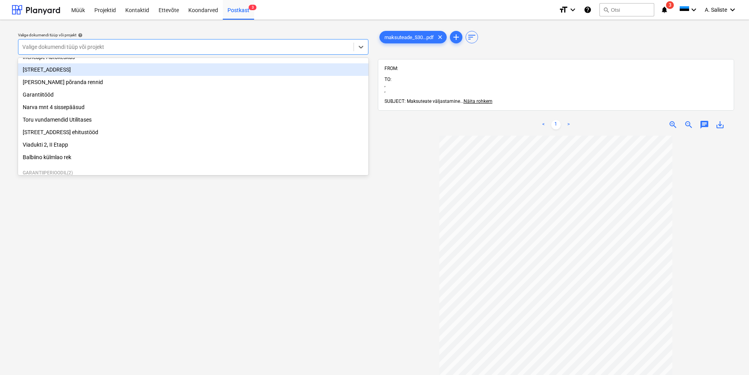
click at [103, 75] on div "[STREET_ADDRESS]" at bounding box center [193, 69] width 350 height 13
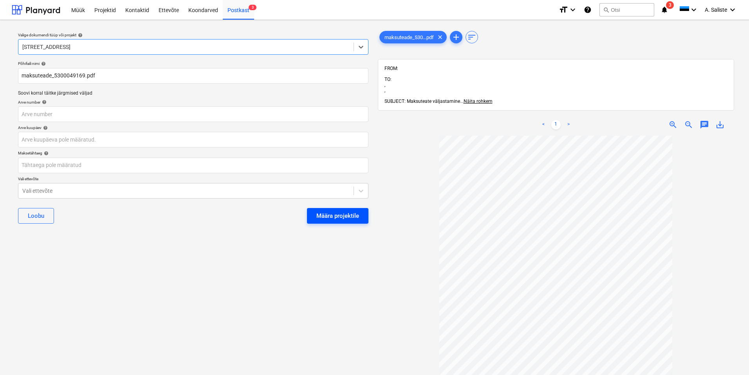
click at [321, 215] on div "Määra projektile" at bounding box center [337, 216] width 43 height 10
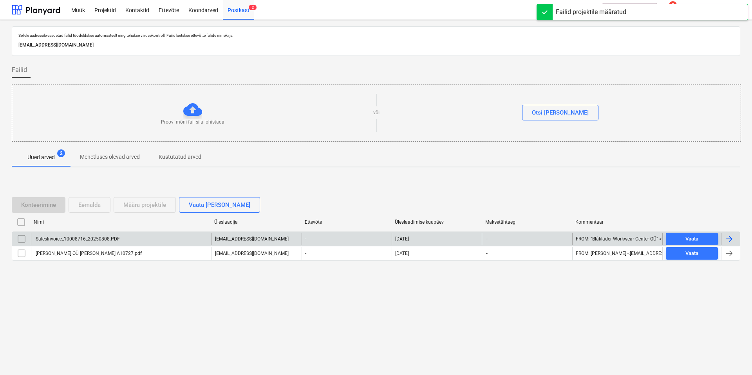
click at [66, 236] on div "SalesInvoice_10008716_20250808.PDF" at bounding box center [121, 239] width 180 height 13
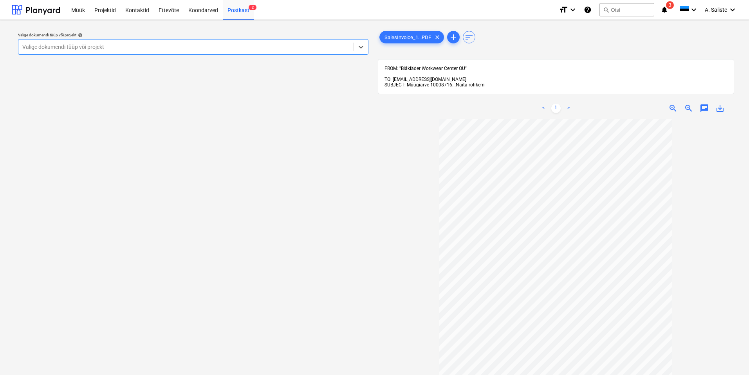
click at [323, 40] on div "Valige dokumendi tüüp või projekt" at bounding box center [193, 47] width 350 height 16
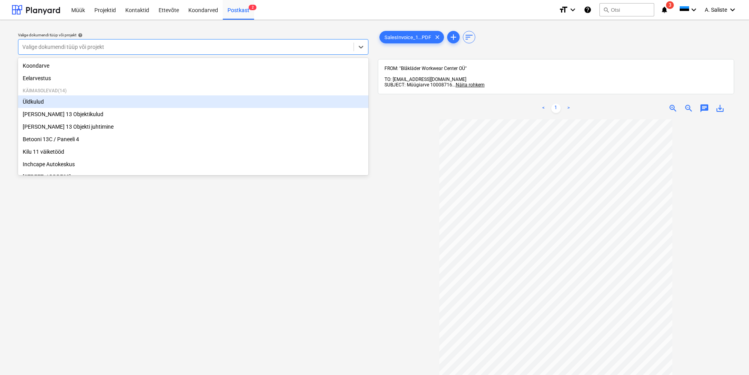
click at [86, 104] on div "Üldkulud" at bounding box center [193, 102] width 350 height 13
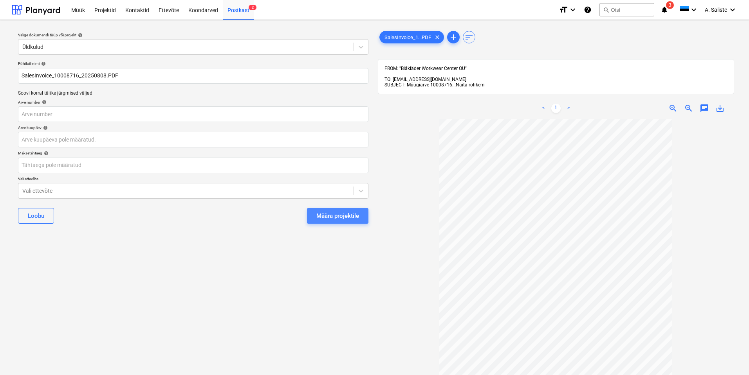
click at [350, 218] on div "Määra projektile" at bounding box center [337, 216] width 43 height 10
